Goal: Task Accomplishment & Management: Complete application form

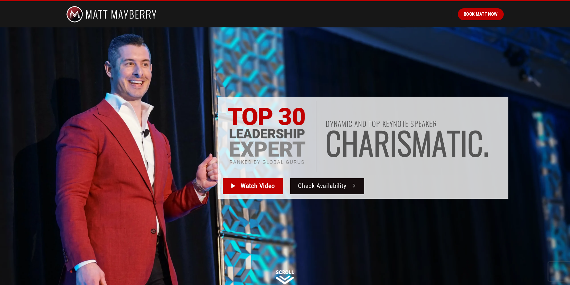
click at [316, 186] on span "Check Availability" at bounding box center [322, 186] width 48 height 10
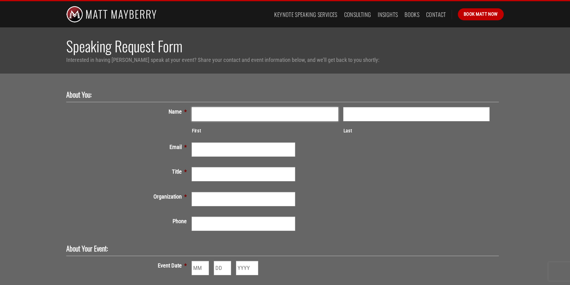
click at [208, 112] on input "First" at bounding box center [265, 114] width 146 height 14
type input "Renee"
type input "Bates"
type input "abates@wsfsbank.com"
type input "WSFS Bank - Cigna Building"
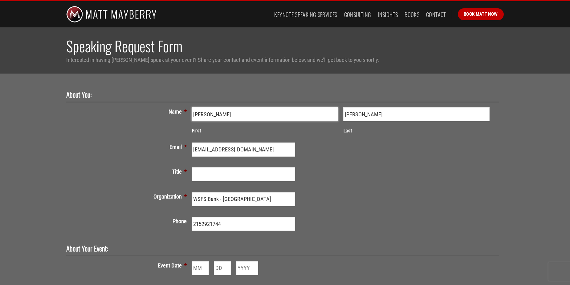
type input "(215) 292-1744"
click at [211, 172] on input "Title *" at bounding box center [244, 174] width 104 height 14
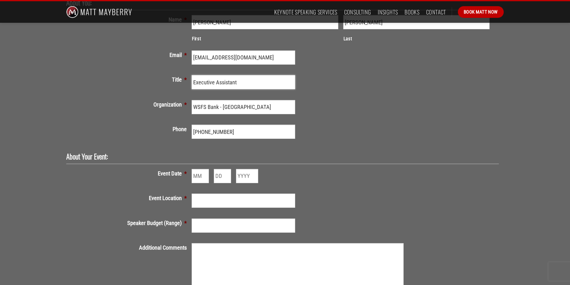
scroll to position [92, 0]
type input "Executive Assistant"
click at [199, 173] on input "Month" at bounding box center [200, 176] width 17 height 14
type input "11"
click at [218, 175] on input "Day" at bounding box center [222, 176] width 17 height 14
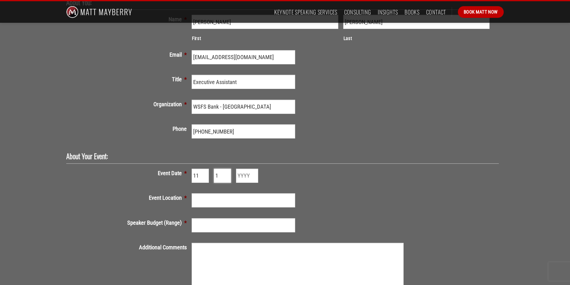
click at [226, 173] on input "1" at bounding box center [222, 176] width 17 height 14
click at [226, 173] on input "2" at bounding box center [222, 176] width 17 height 14
click at [226, 173] on input "3" at bounding box center [222, 176] width 17 height 14
click at [226, 173] on input "4" at bounding box center [222, 176] width 17 height 14
click at [226, 173] on input "5" at bounding box center [222, 176] width 17 height 14
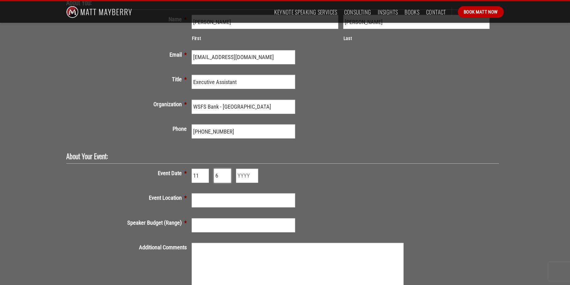
type input "6"
click at [226, 173] on input "6" at bounding box center [222, 176] width 17 height 14
click at [249, 177] on input "Year" at bounding box center [247, 176] width 22 height 14
type input "2025"
click at [247, 199] on input "Event Location *" at bounding box center [244, 201] width 104 height 14
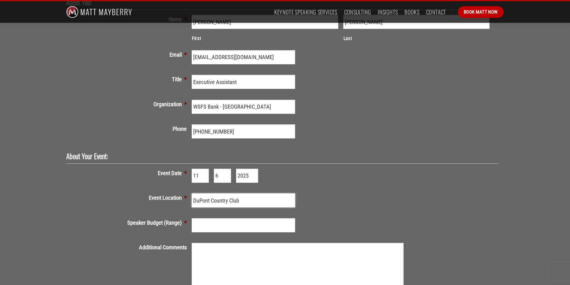
type input "DuPont Country Club"
click at [209, 226] on input "Speaker Budget (Range) *" at bounding box center [244, 225] width 104 height 14
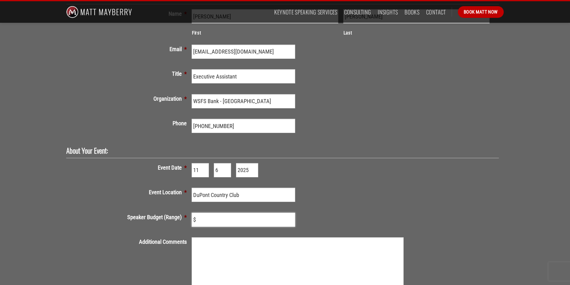
scroll to position [247, 0]
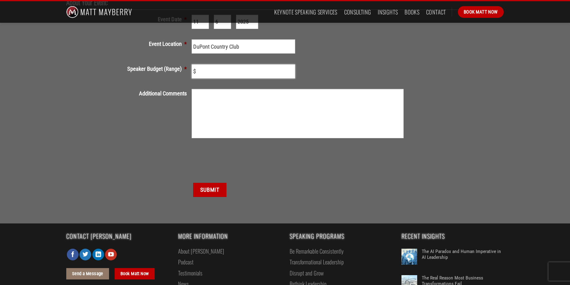
type input "$"
click at [204, 190] on input "Submit" at bounding box center [209, 190] width 33 height 14
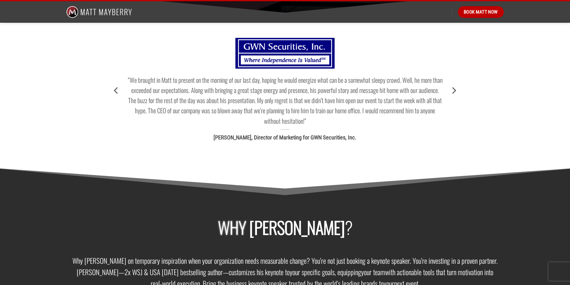
scroll to position [586, 0]
